Goal: Transaction & Acquisition: Purchase product/service

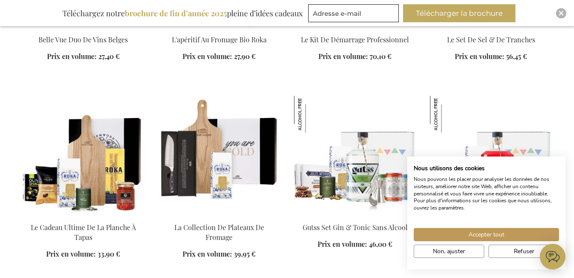
scroll to position [1539, 0]
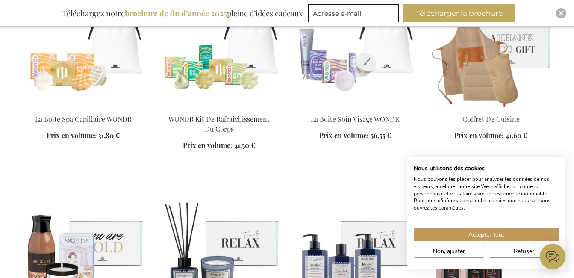
scroll to position [2266, 0]
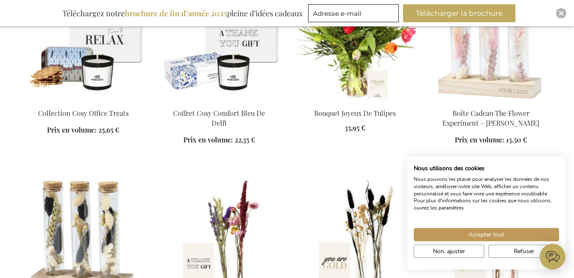
scroll to position [2865, 0]
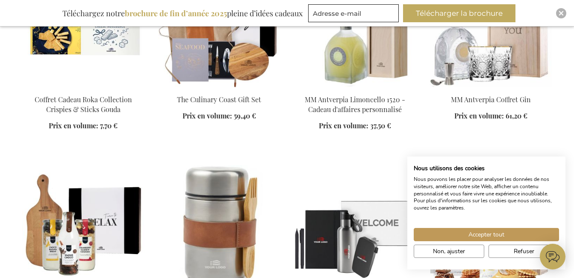
scroll to position [3463, 0]
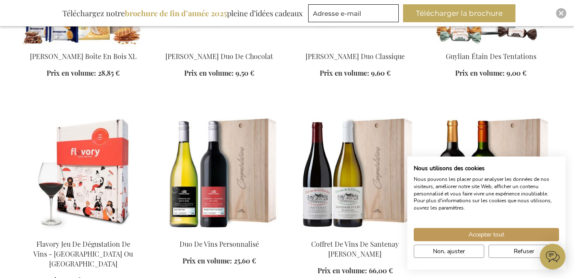
scroll to position [3891, 0]
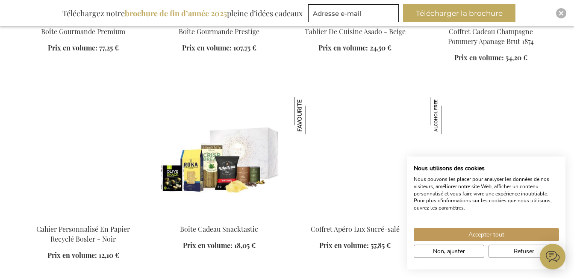
scroll to position [4703, 0]
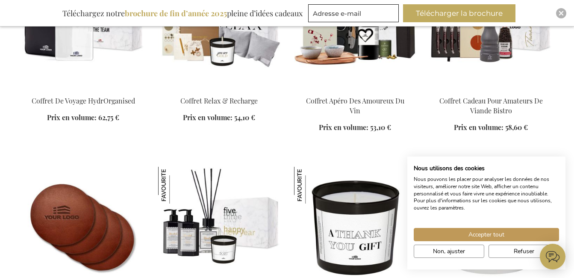
scroll to position [5045, 0]
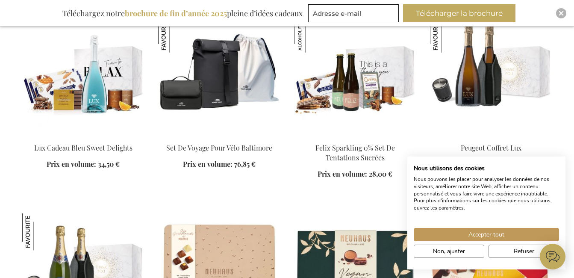
scroll to position [5858, 0]
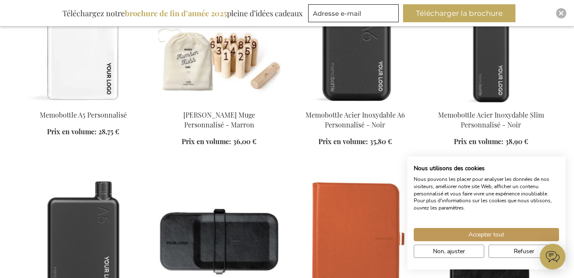
scroll to position [6455, 0]
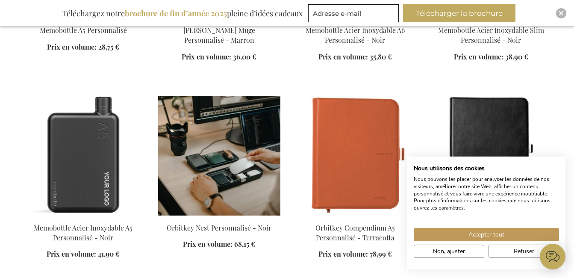
click at [225, 142] on img at bounding box center [219, 156] width 122 height 120
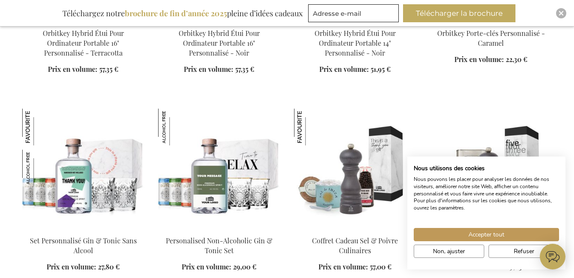
scroll to position [1107, 0]
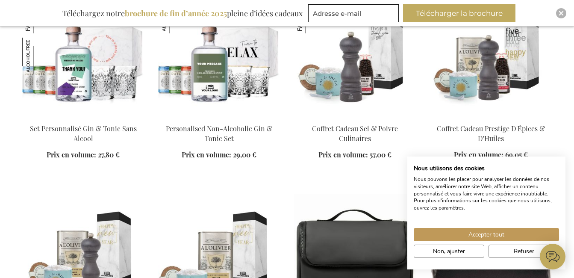
scroll to position [1150, 0]
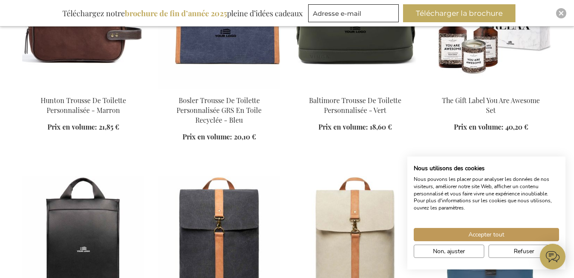
scroll to position [1620, 0]
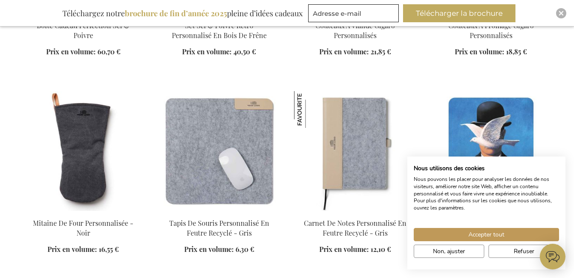
scroll to position [2390, 0]
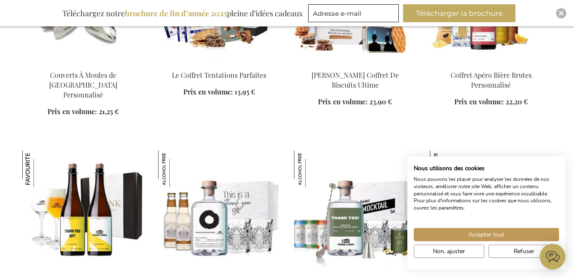
scroll to position [3031, 0]
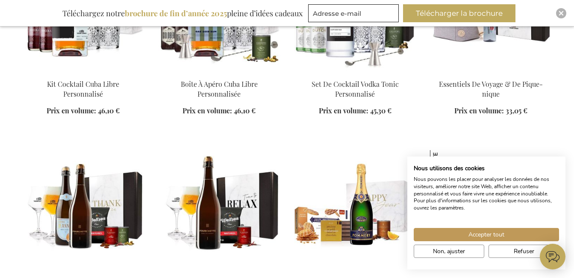
scroll to position [4143, 0]
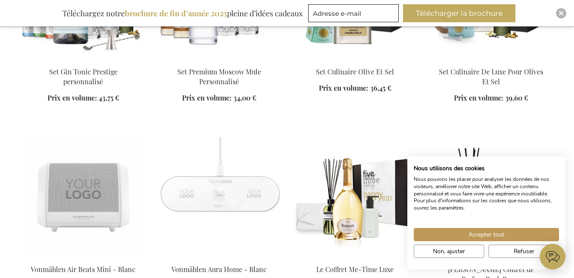
scroll to position [4680, 0]
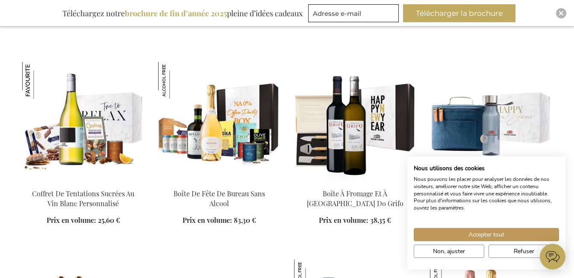
scroll to position [5169, 0]
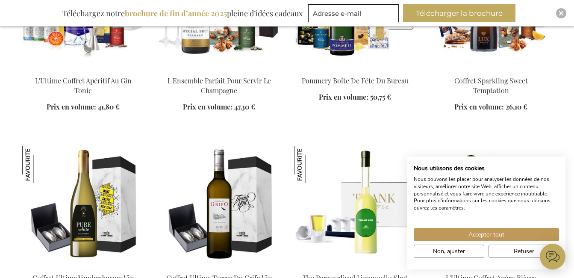
scroll to position [6024, 0]
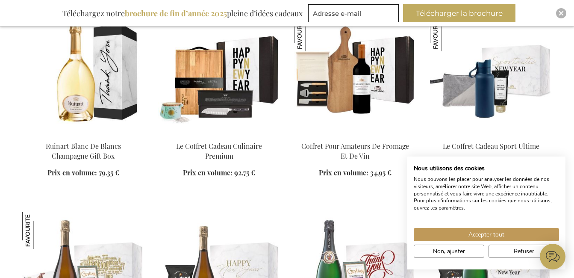
scroll to position [6324, 0]
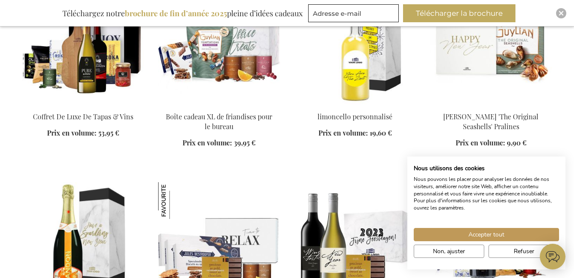
scroll to position [7008, 0]
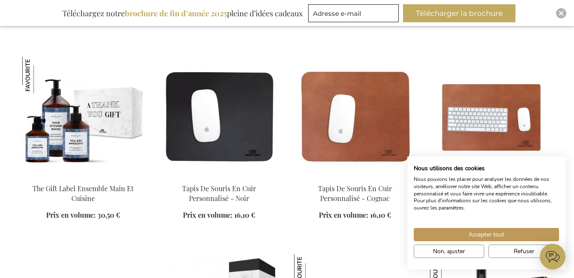
scroll to position [7535, 0]
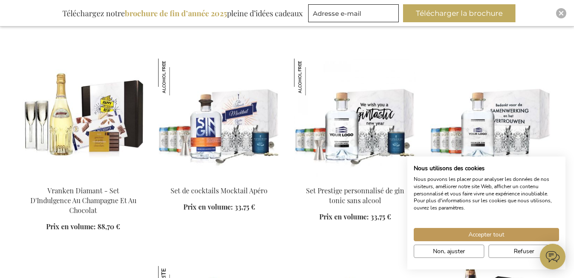
scroll to position [8034, 0]
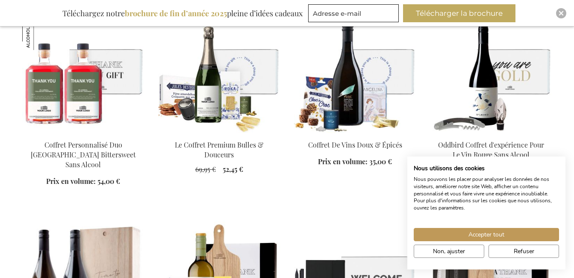
scroll to position [1240, 0]
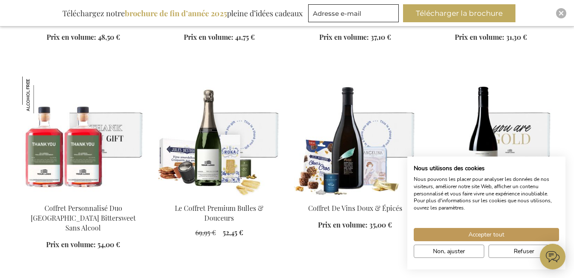
scroll to position [1154, 0]
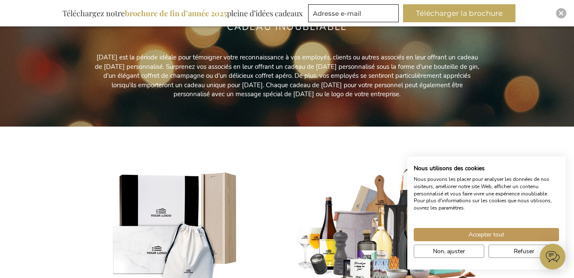
scroll to position [128, 0]
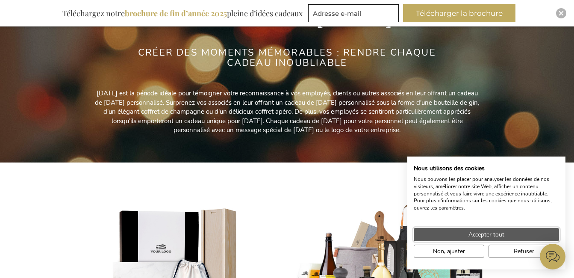
click at [496, 233] on span "Accepter tout" at bounding box center [487, 234] width 36 height 9
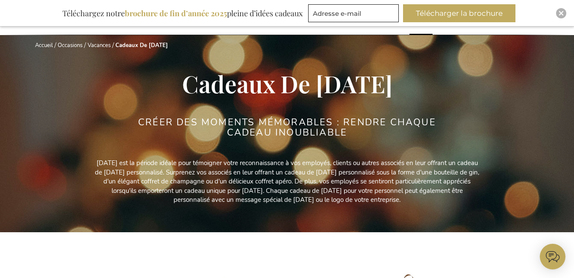
scroll to position [0, 0]
